Goal: Information Seeking & Learning: Learn about a topic

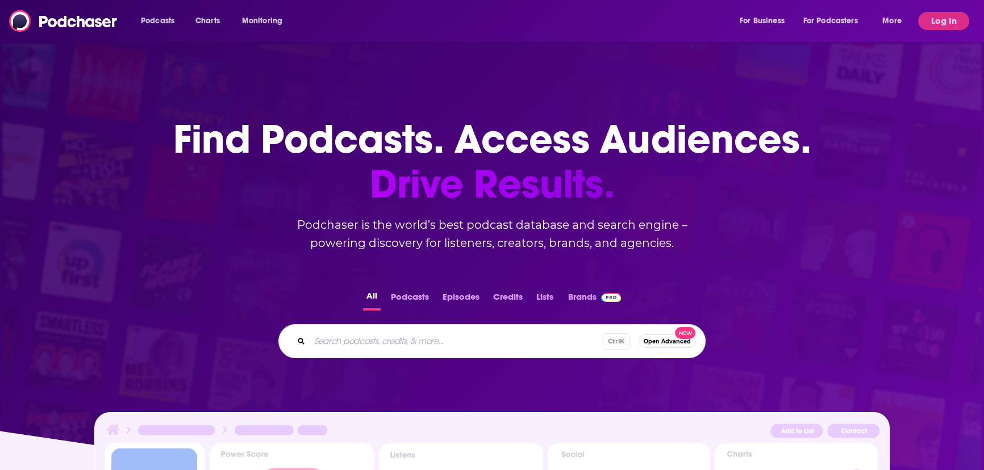
click at [412, 353] on div "Ctrl K Open Advanced New" at bounding box center [491, 341] width 427 height 34
click at [415, 346] on input "Search podcasts, credits, & more..." at bounding box center [456, 341] width 293 height 18
click at [402, 333] on input "Search podcasts, credits, & more..." at bounding box center [474, 341] width 329 height 18
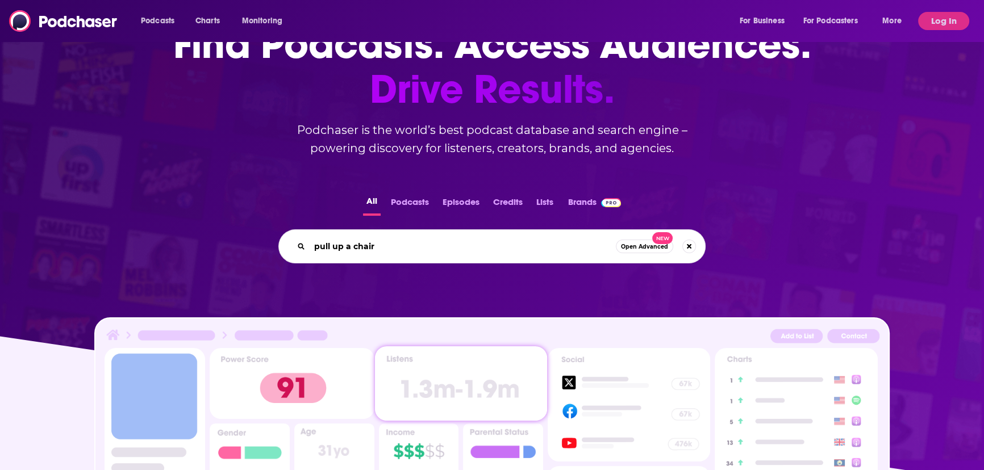
scroll to position [206, 0]
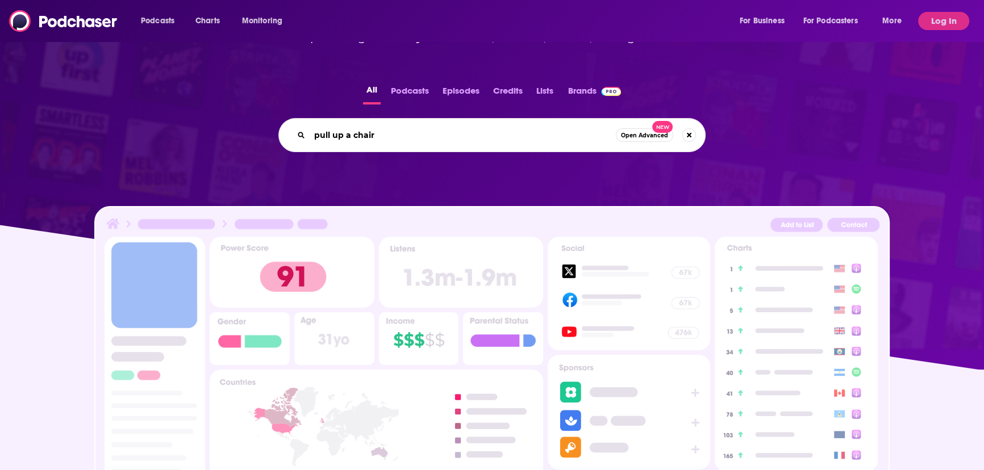
click at [439, 130] on input "pull up a chair" at bounding box center [463, 135] width 306 height 18
type input "pull up a chair"
click at [426, 83] on button "Podcasts" at bounding box center [409, 93] width 45 height 22
click at [423, 120] on div "pull up a chair Open Advanced New" at bounding box center [491, 135] width 427 height 34
click at [467, 141] on input "pull up a chair" at bounding box center [463, 135] width 306 height 18
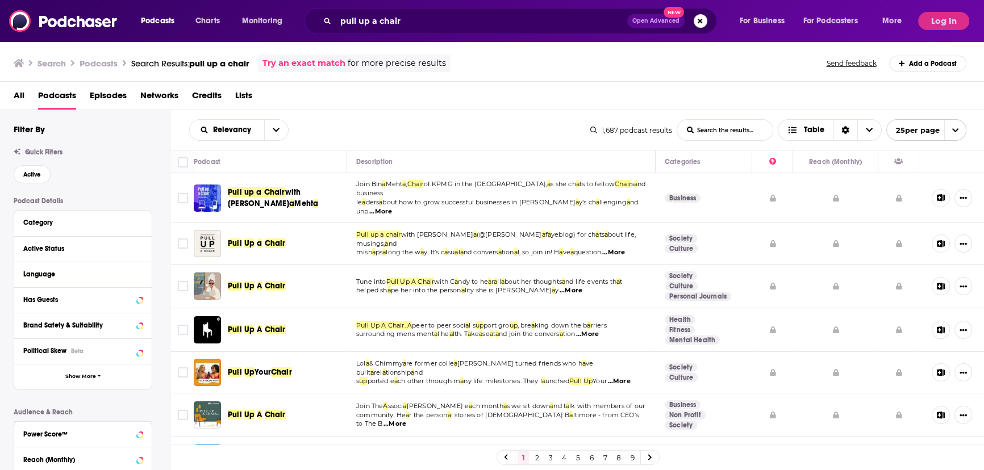
click at [258, 191] on span "Pull up a Chair" at bounding box center [256, 192] width 57 height 10
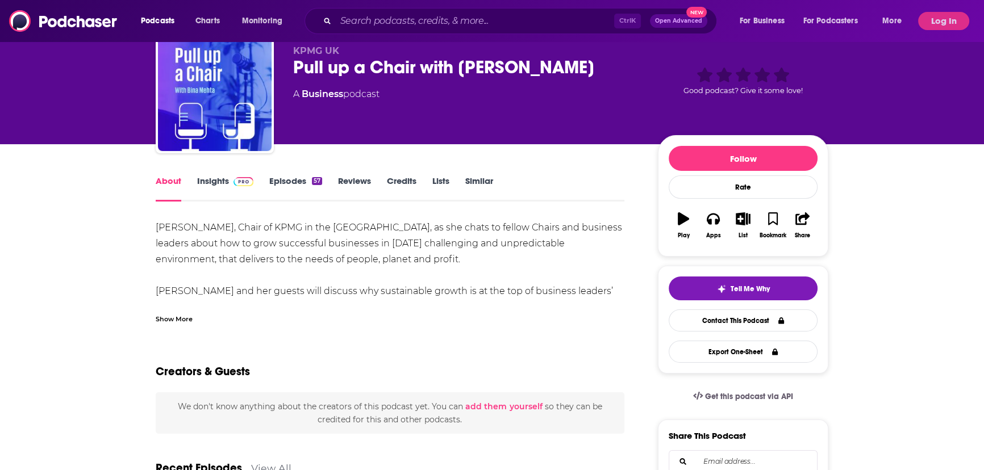
scroll to position [103, 0]
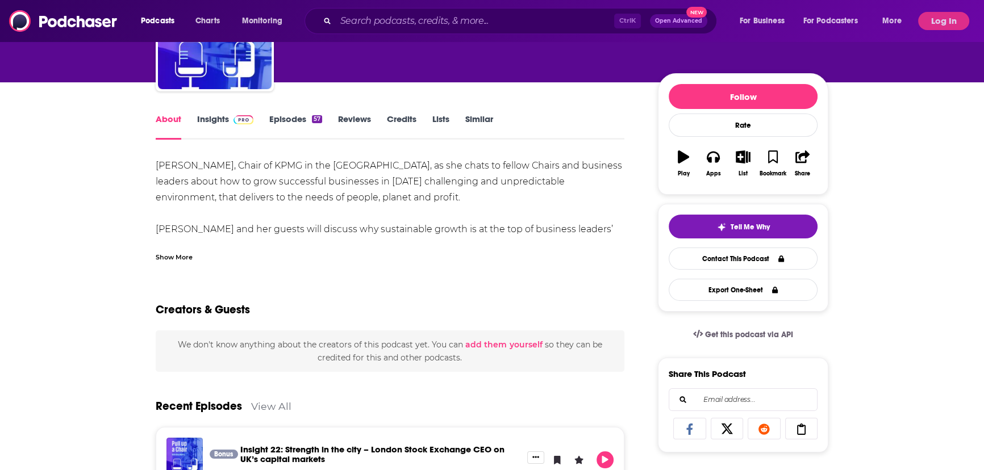
drag, startPoint x: 206, startPoint y: 166, endPoint x: 72, endPoint y: 169, distance: 134.7
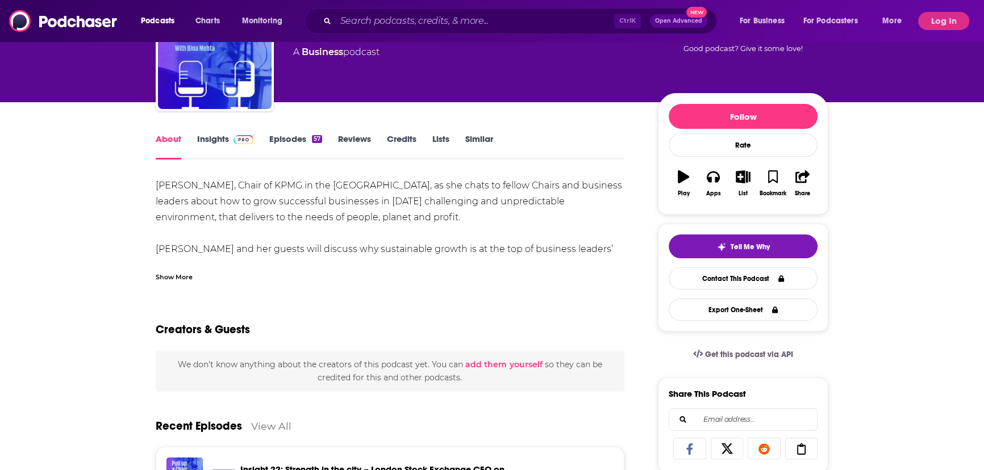
scroll to position [0, 0]
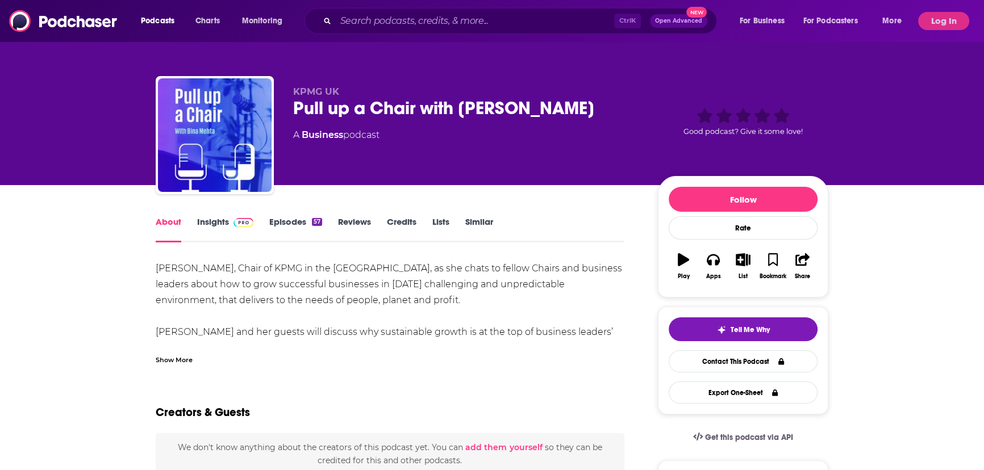
click at [319, 113] on div "Pull up a Chair with [PERSON_NAME]" at bounding box center [466, 108] width 347 height 22
click at [319, 112] on div "Pull up a Chair with [PERSON_NAME]" at bounding box center [466, 108] width 347 height 22
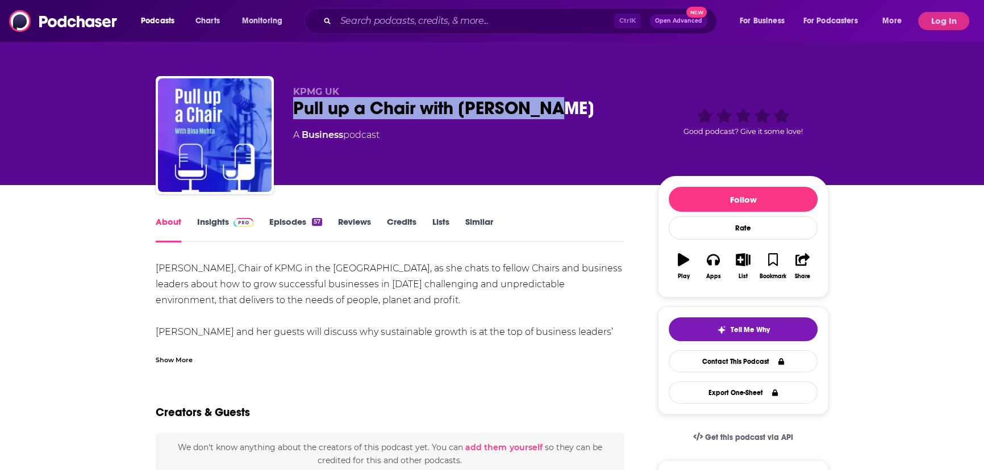
drag, startPoint x: 319, startPoint y: 112, endPoint x: 516, endPoint y: 111, distance: 197.7
click at [516, 111] on div "Pull up a Chair with [PERSON_NAME]" at bounding box center [466, 108] width 347 height 22
click at [353, 226] on link "Reviews" at bounding box center [354, 229] width 33 height 26
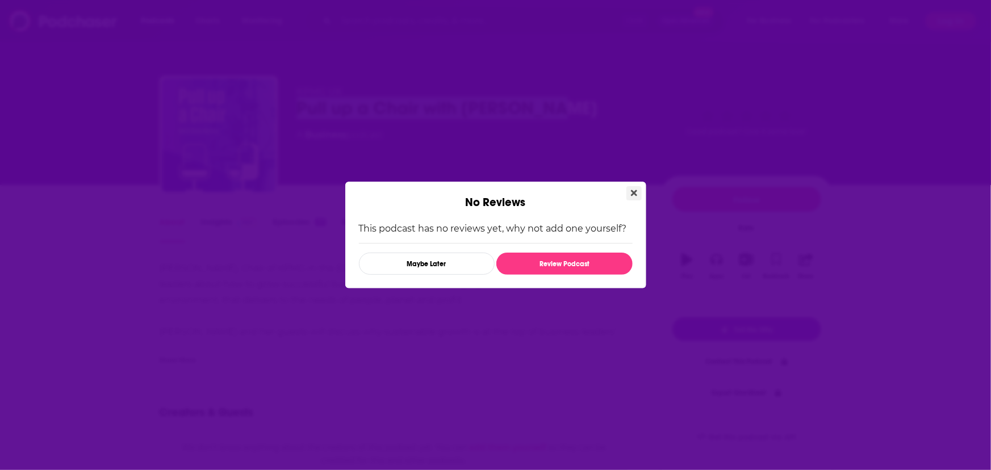
click at [635, 191] on icon "Close" at bounding box center [634, 193] width 6 height 9
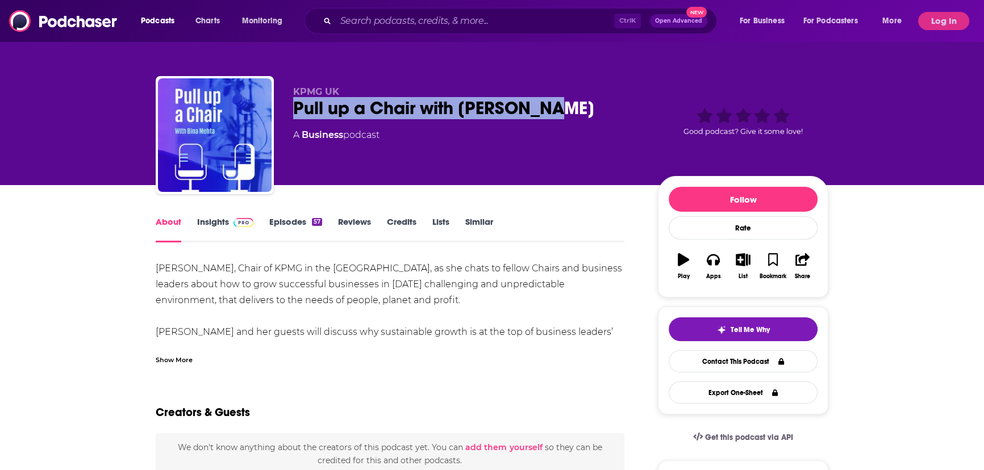
click at [240, 222] on img at bounding box center [244, 222] width 20 height 9
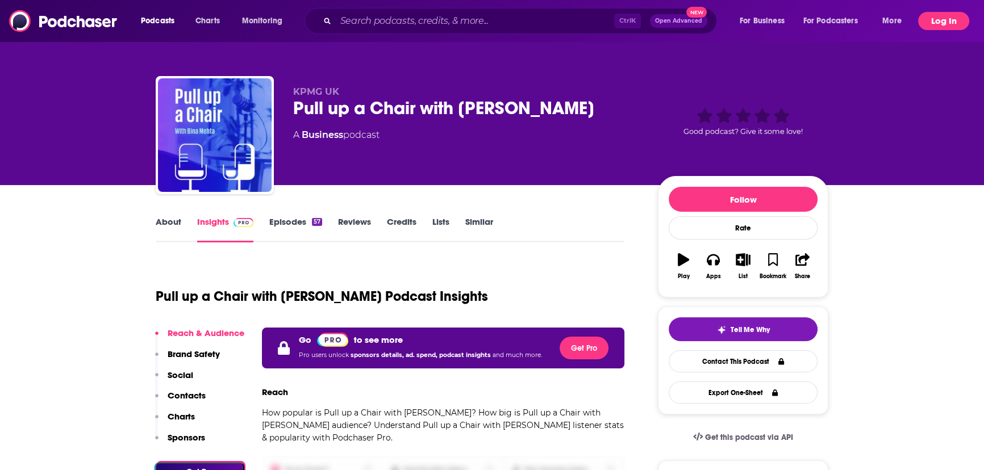
click at [949, 23] on button "Log In" at bounding box center [943, 21] width 51 height 18
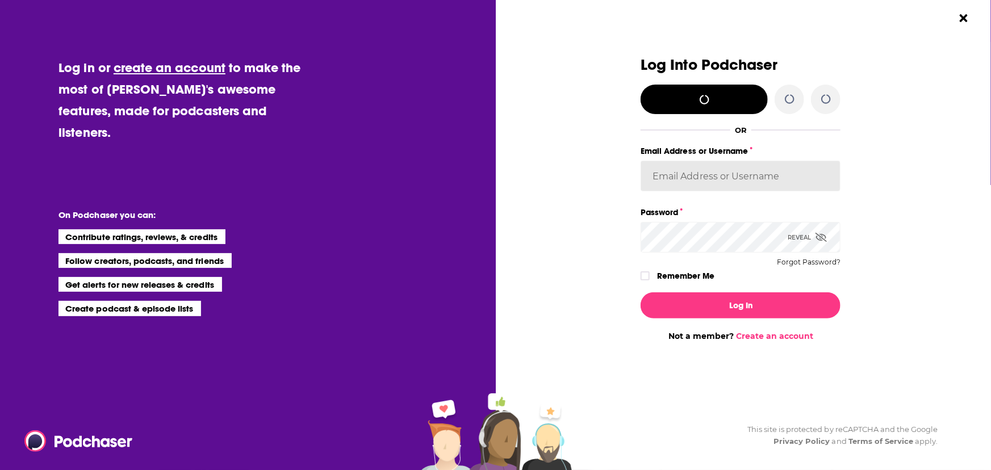
type input "AxicomUK"
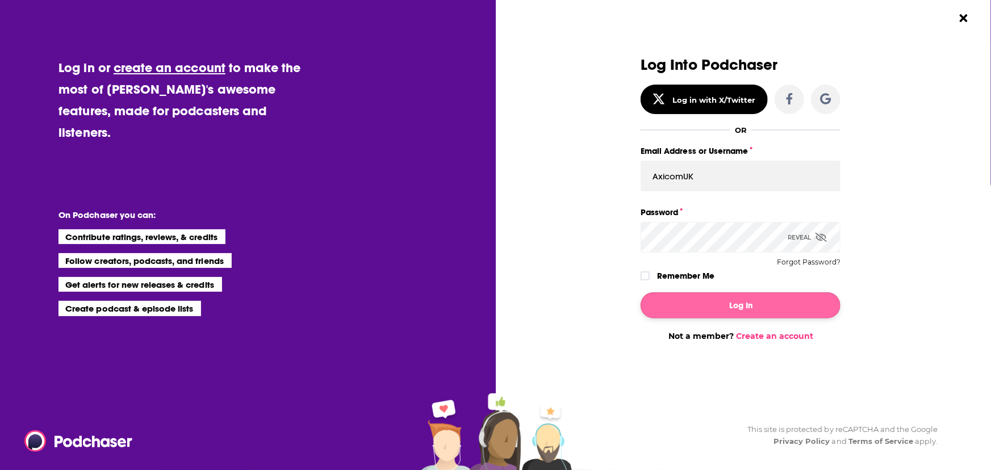
drag, startPoint x: 757, startPoint y: 326, endPoint x: 757, endPoint y: 311, distance: 14.8
click at [757, 325] on div "Log In Not a member? Create an account" at bounding box center [741, 313] width 200 height 58
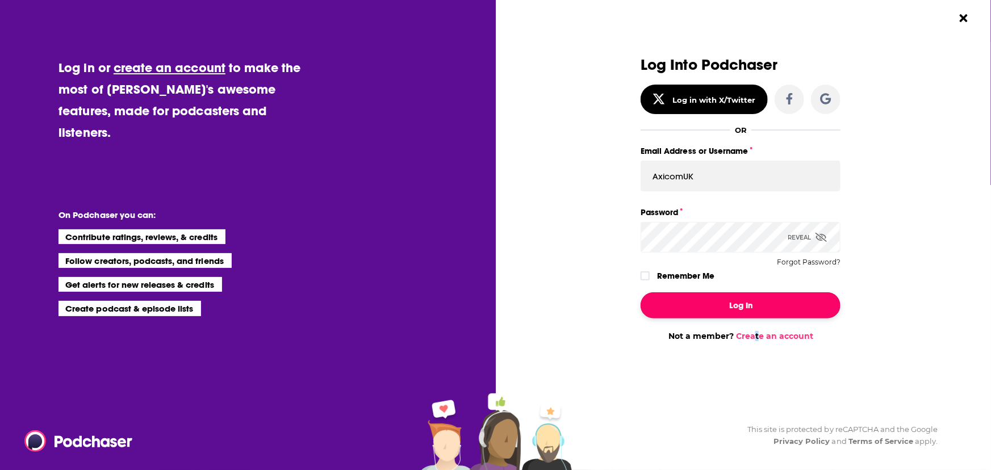
click at [757, 310] on button "Log In" at bounding box center [741, 306] width 200 height 26
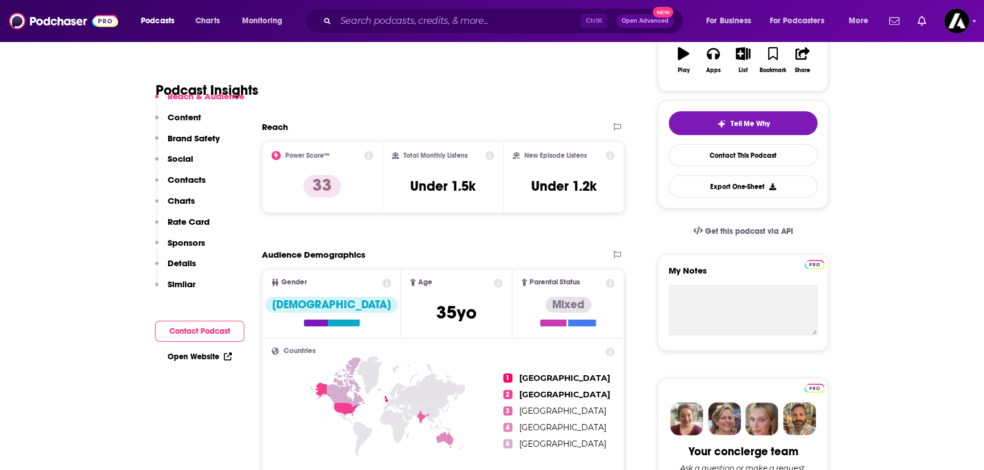
scroll to position [310, 0]
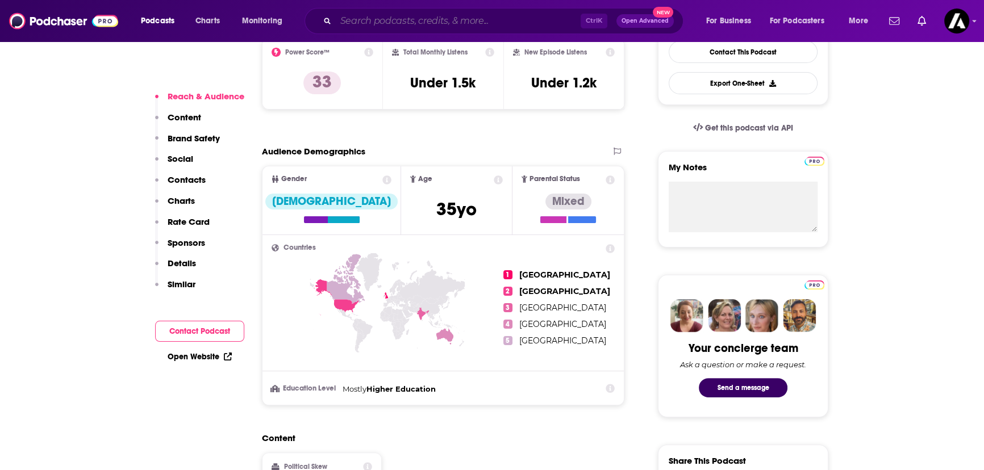
click at [469, 17] on input "Search podcasts, credits, & more..." at bounding box center [458, 21] width 245 height 18
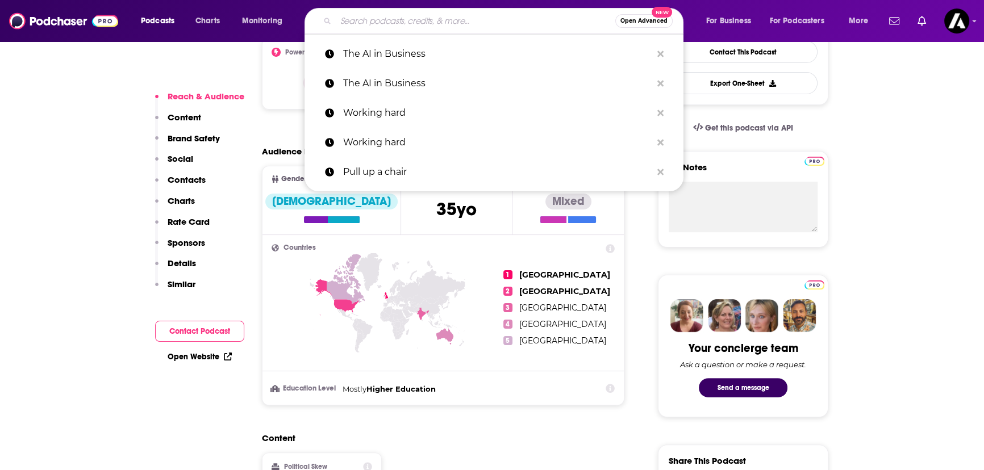
paste input "Working Hard with [PERSON_NAME]"
type input "Working Hard with [PERSON_NAME]"
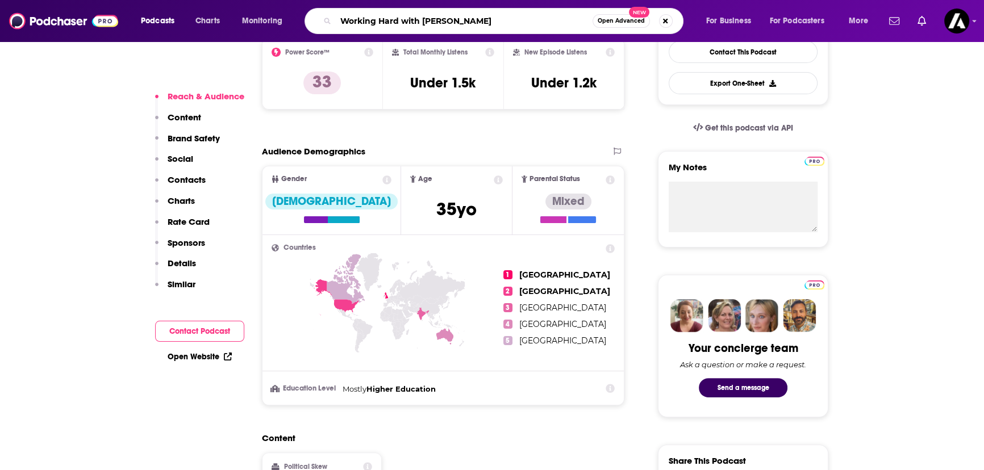
click at [580, 20] on input "Working Hard with [PERSON_NAME]" at bounding box center [464, 21] width 257 height 18
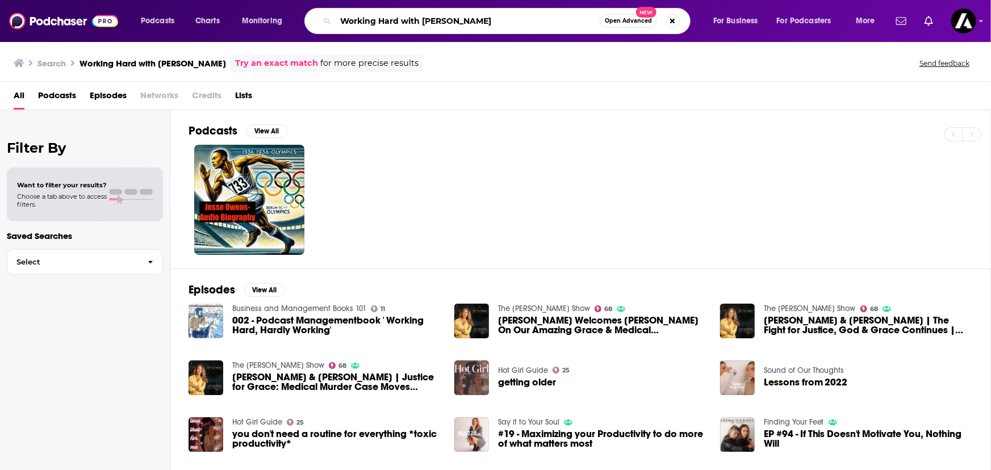
click at [412, 16] on input "Working Hard with [PERSON_NAME]" at bounding box center [468, 21] width 264 height 18
drag, startPoint x: 412, startPoint y: 16, endPoint x: 551, endPoint y: 12, distance: 138.7
click at [551, 12] on input "Working Hard with [PERSON_NAME]" at bounding box center [468, 21] width 264 height 18
click at [464, 13] on input "Working Hard" at bounding box center [468, 21] width 264 height 18
type input "Working Hard"
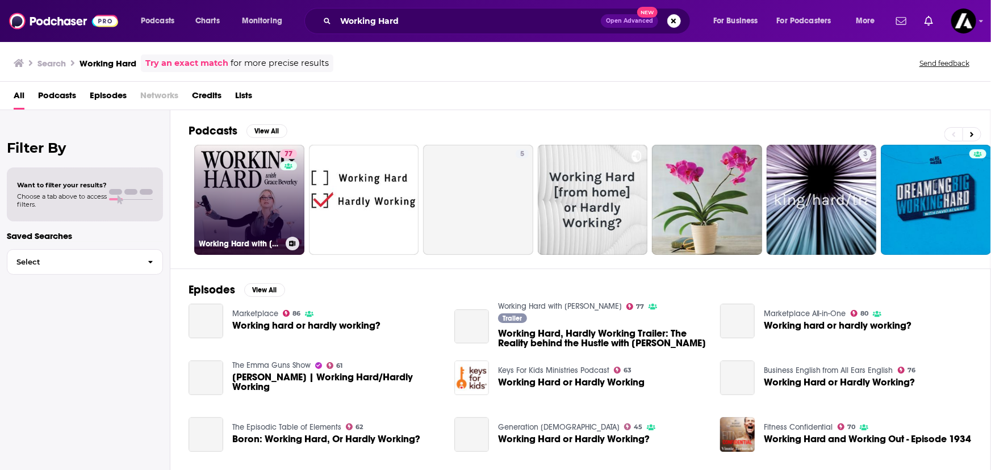
click at [239, 221] on link "77 Working Hard with [PERSON_NAME]" at bounding box center [249, 200] width 110 height 110
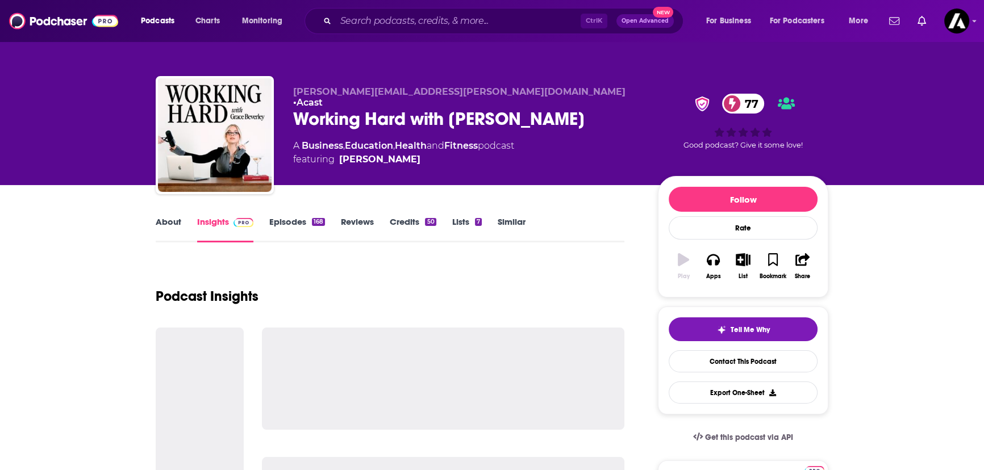
click at [241, 223] on img at bounding box center [244, 222] width 20 height 9
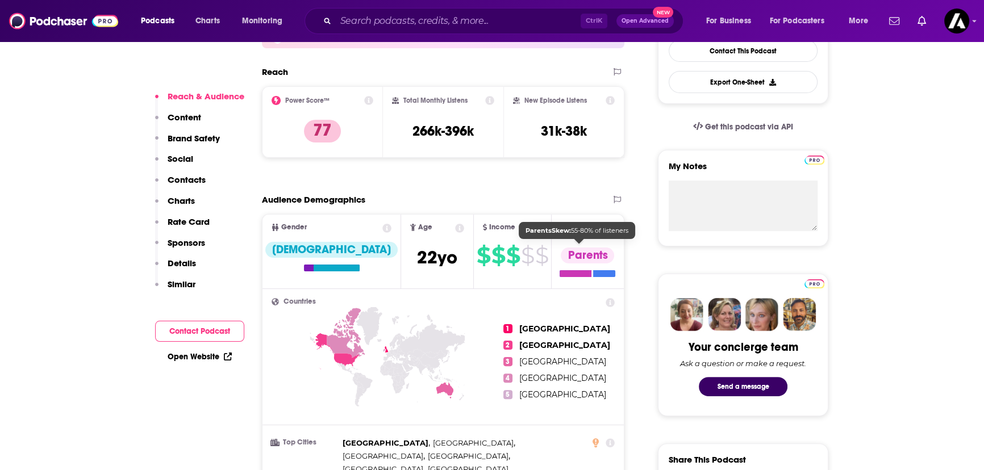
scroll to position [361, 0]
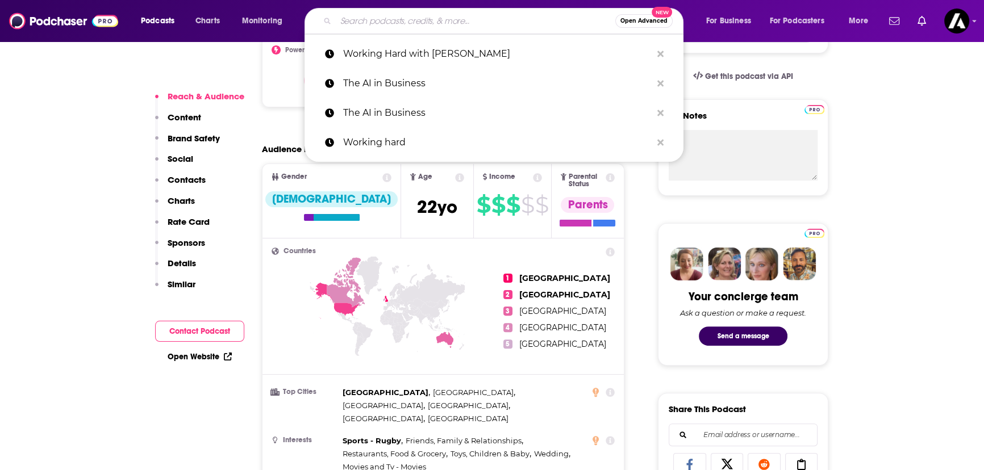
click at [435, 19] on input "Search podcasts, credits, & more..." at bounding box center [476, 21] width 280 height 18
paste input "Future Proof podcast"
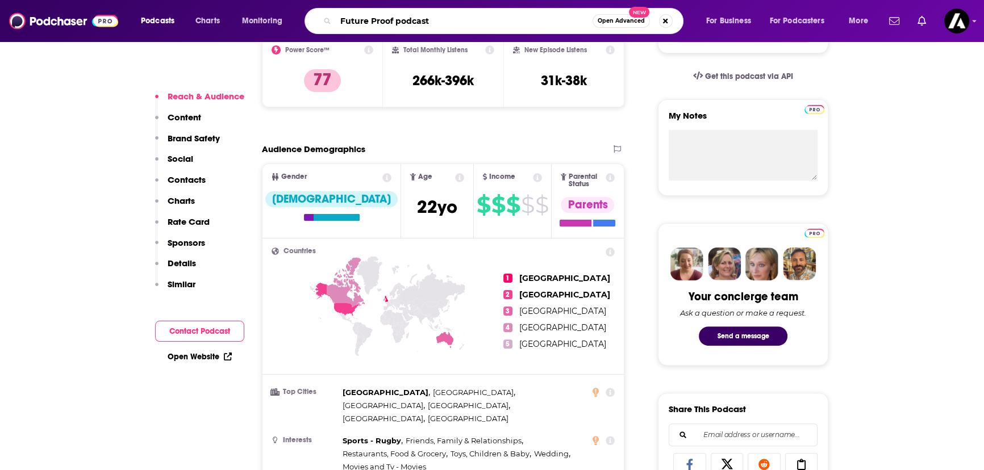
click at [405, 19] on input "Future Proof podcast" at bounding box center [464, 21] width 257 height 18
type input "Future Proof"
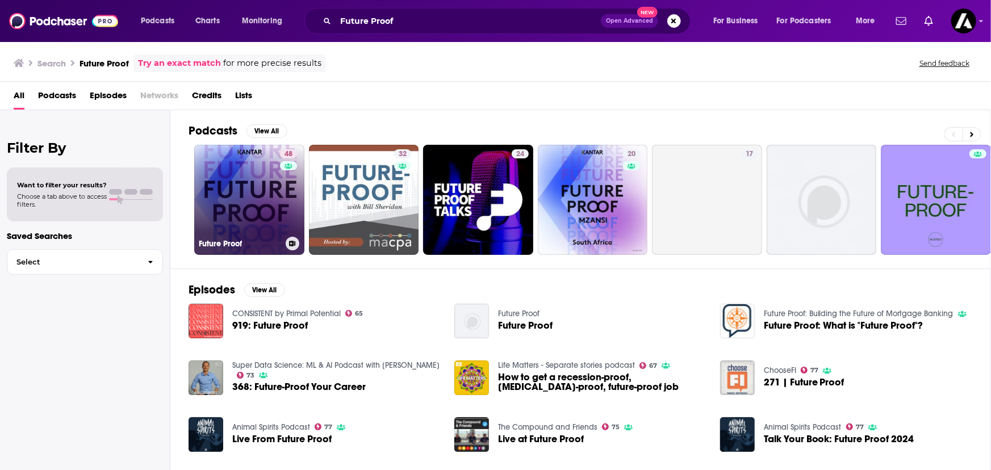
click at [249, 182] on link "48 Future Proof" at bounding box center [249, 200] width 110 height 110
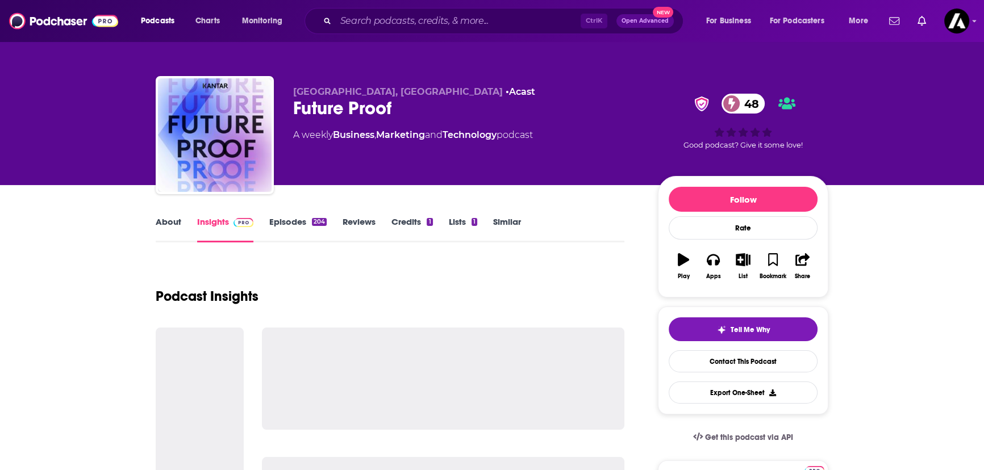
click at [227, 227] on link "Insights" at bounding box center [225, 229] width 56 height 26
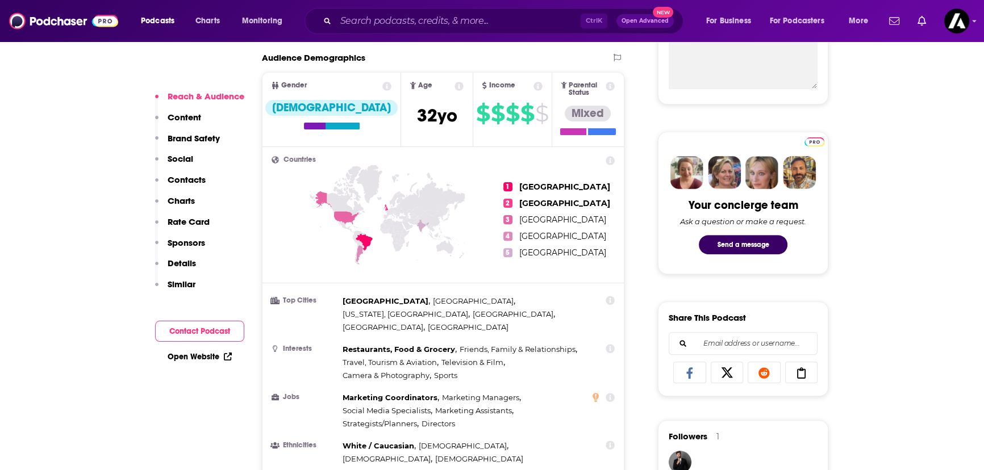
scroll to position [465, 0]
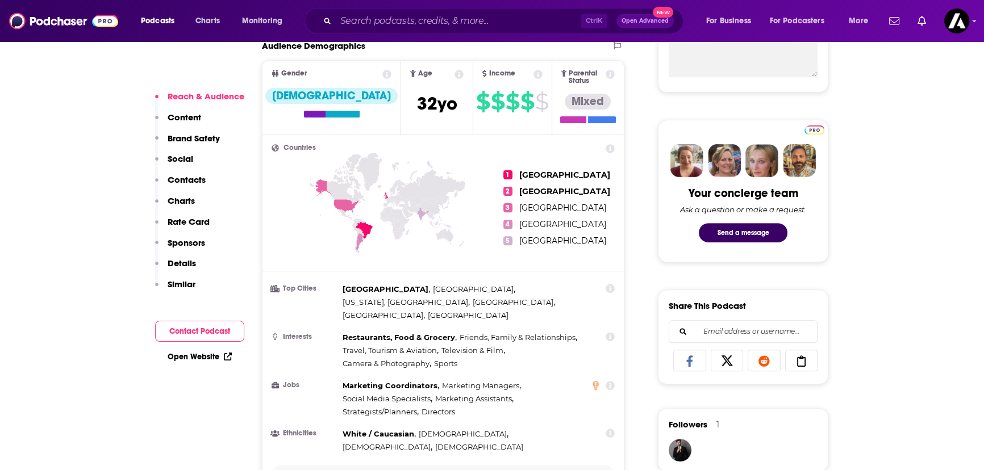
click at [426, 465] on button "Show More" at bounding box center [443, 475] width 343 height 21
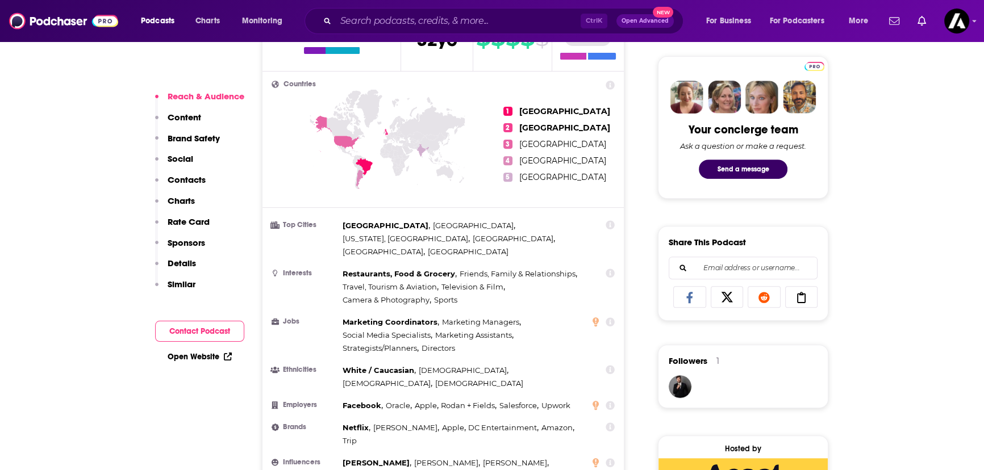
scroll to position [516, 0]
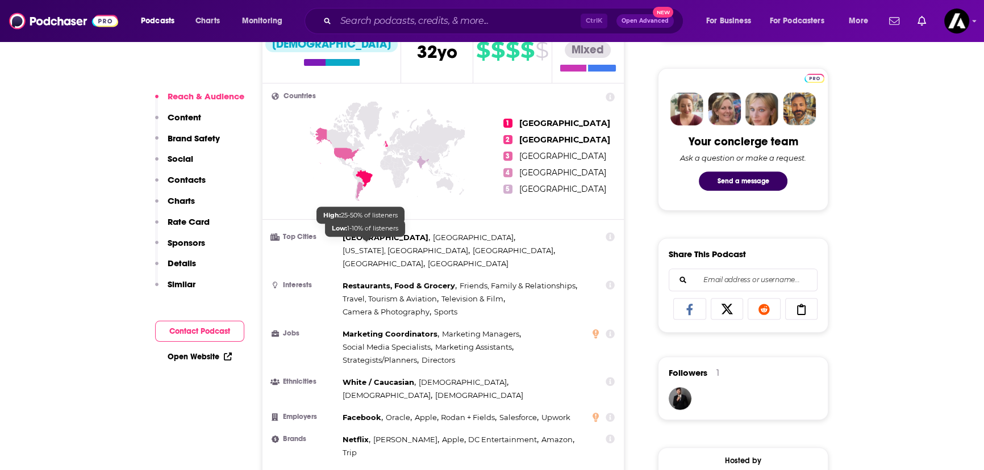
click at [393, 252] on ul "Top Cities [GEOGRAPHIC_DATA] , [GEOGRAPHIC_DATA] , [US_STATE], [GEOGRAPHIC_DATA…" at bounding box center [443, 385] width 343 height 308
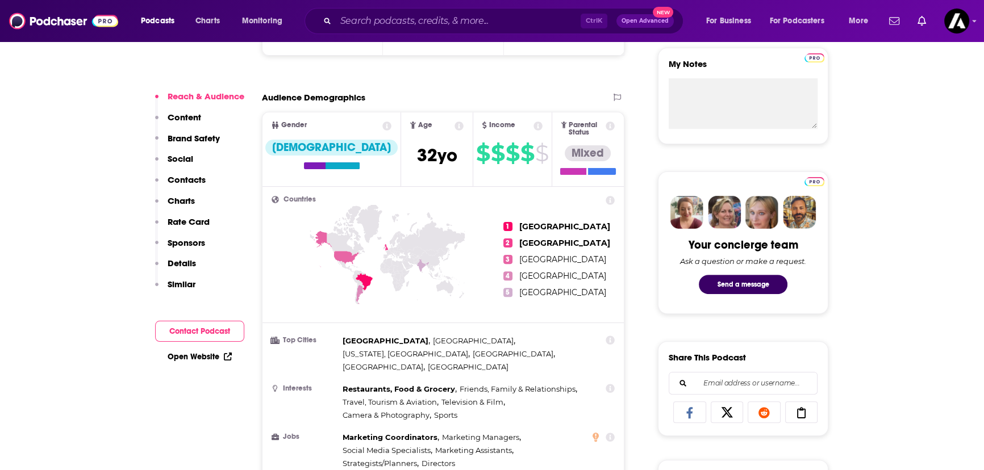
click at [463, 345] on div "[GEOGRAPHIC_DATA] , [GEOGRAPHIC_DATA] , [US_STATE], [GEOGRAPHIC_DATA] , [GEOGRA…" at bounding box center [464, 354] width 243 height 39
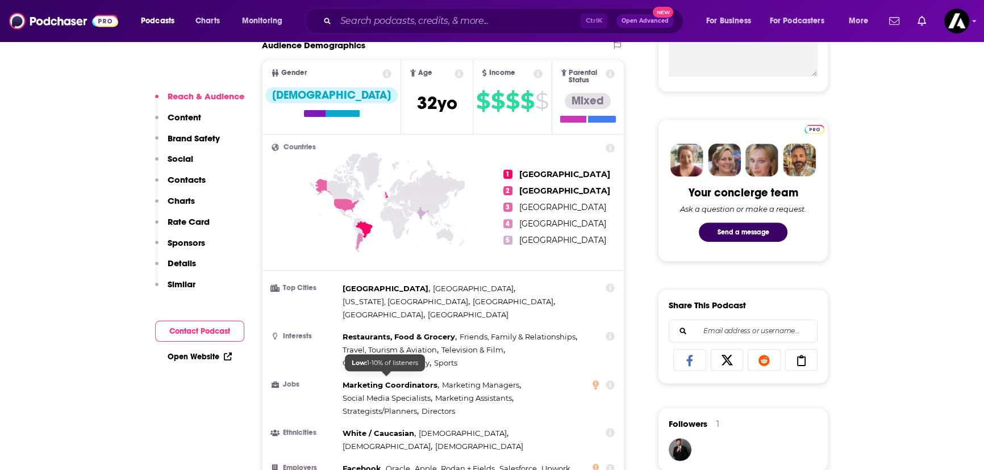
scroll to position [465, 0]
click at [610, 73] on icon at bounding box center [610, 74] width 9 height 9
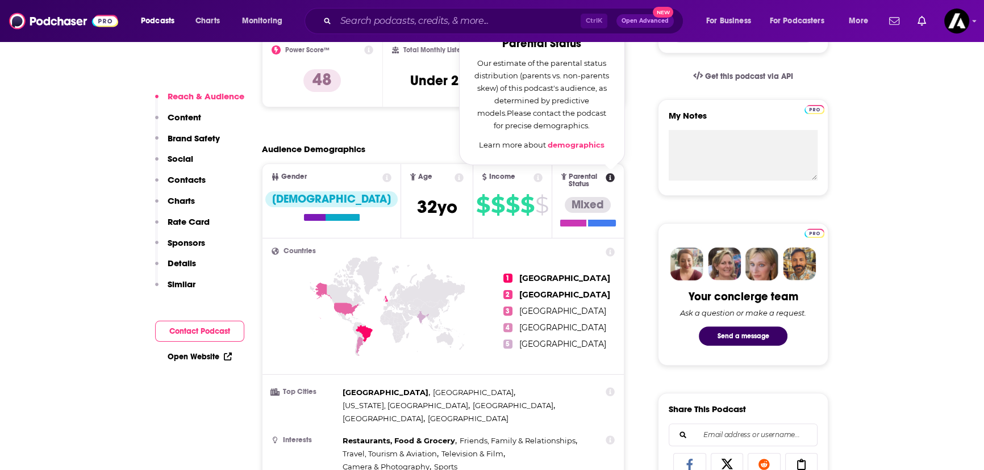
scroll to position [516, 0]
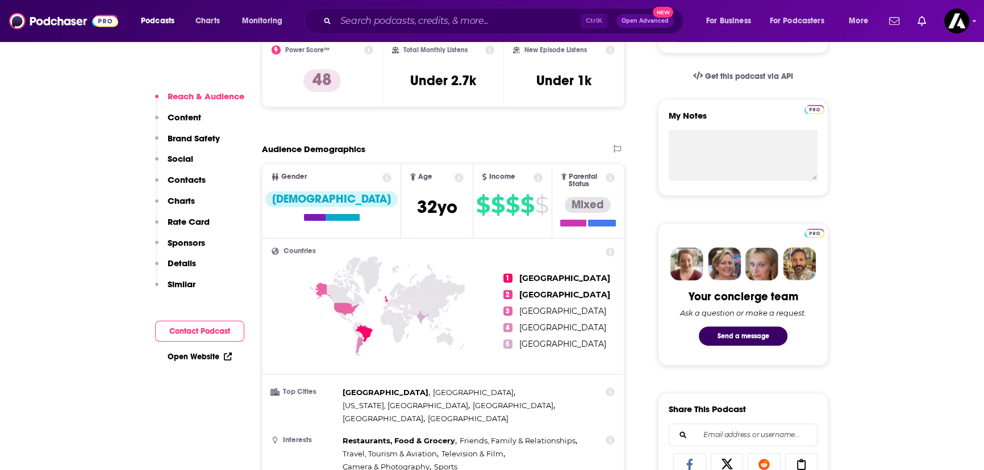
scroll to position [155, 0]
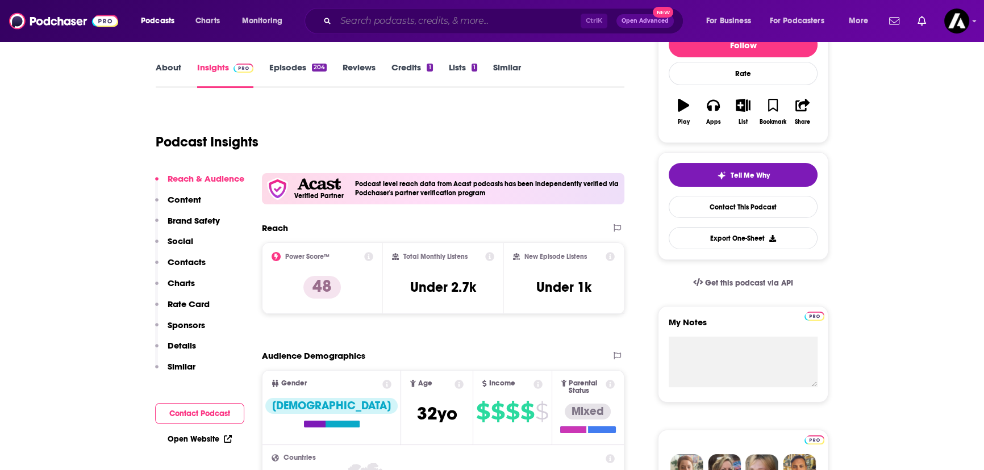
click at [362, 13] on input "Search podcasts, credits, & more..." at bounding box center [458, 21] width 245 height 18
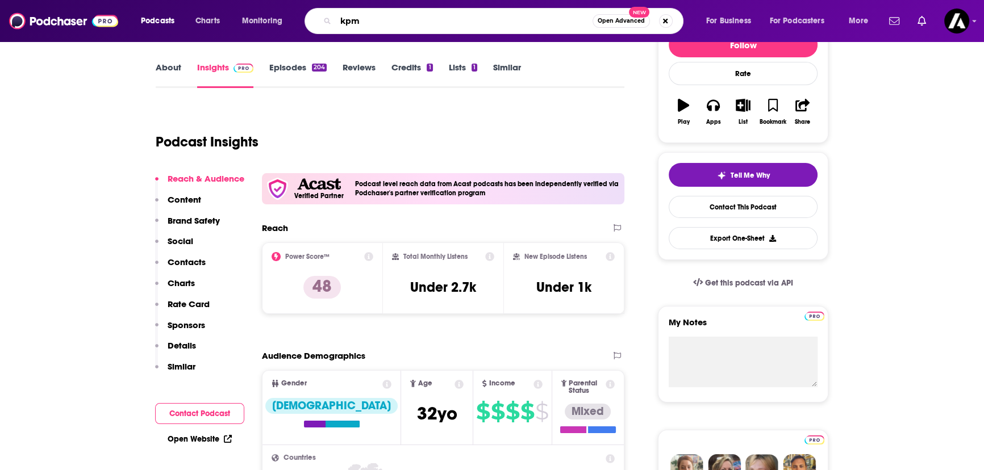
type input "kpmg"
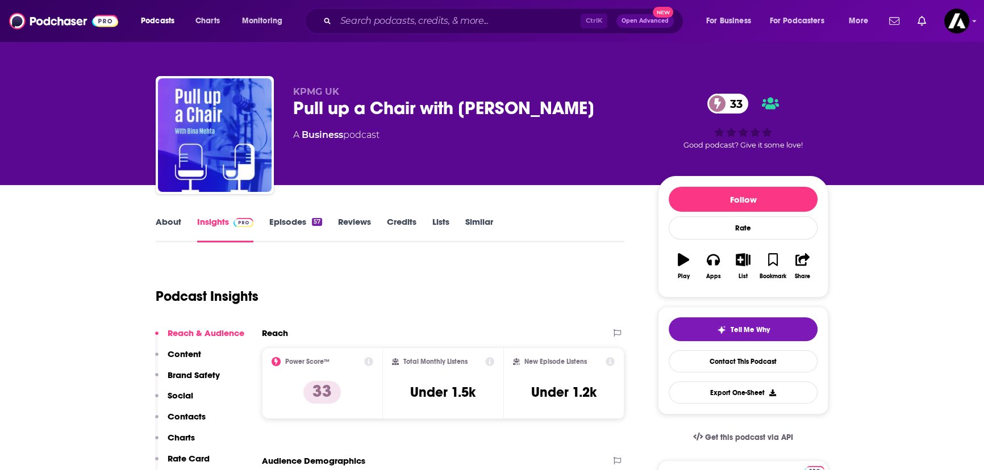
click at [177, 224] on link "About" at bounding box center [169, 229] width 26 height 26
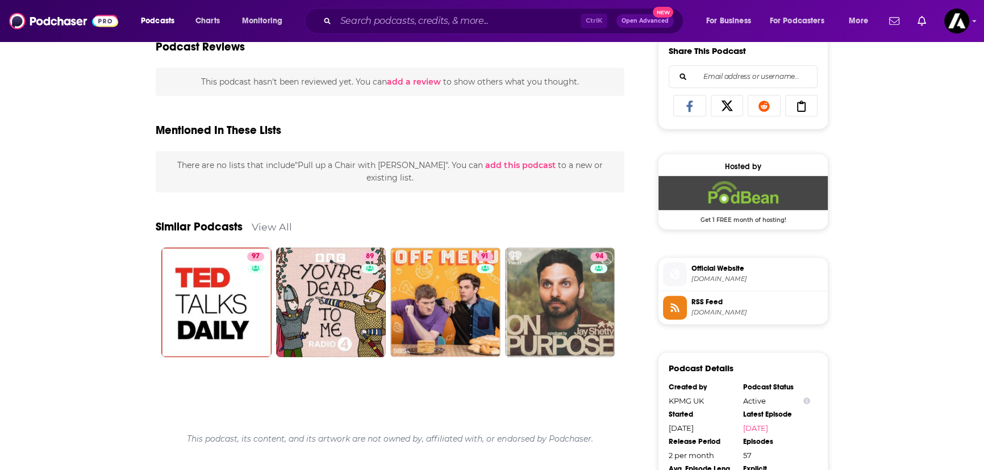
scroll to position [361, 0]
